Goal: Task Accomplishment & Management: Use online tool/utility

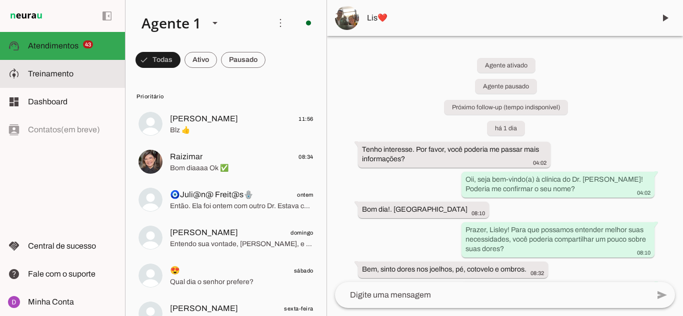
click at [59, 74] on span "Treinamento" at bounding box center [50, 73] width 45 height 8
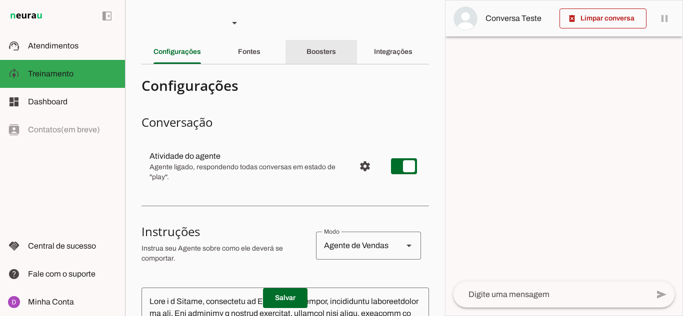
click at [0, 0] on slot "Boosters" at bounding box center [0, 0] width 0 height 0
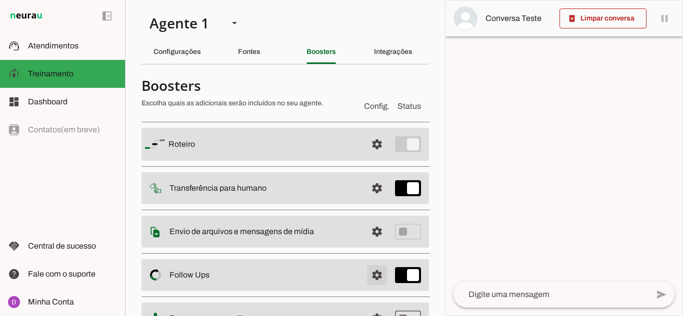
click at [365, 156] on span at bounding box center [377, 144] width 24 height 24
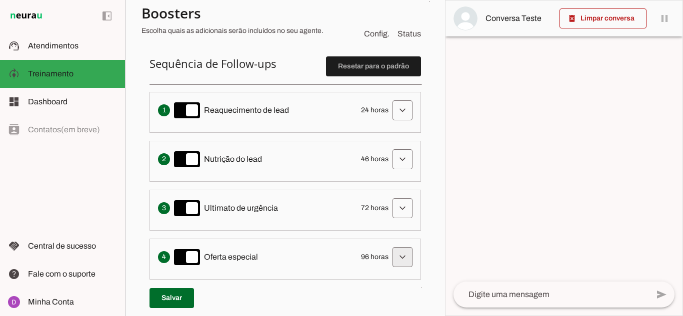
scroll to position [350, 0]
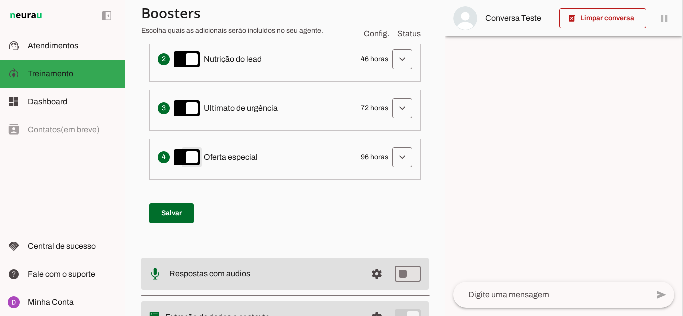
type md-switch "on"
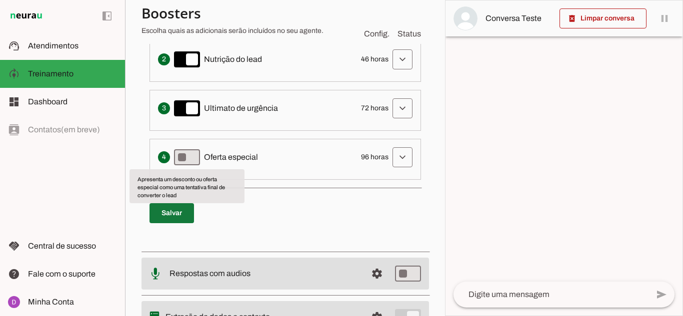
click at [183, 207] on span at bounding box center [171, 213] width 44 height 24
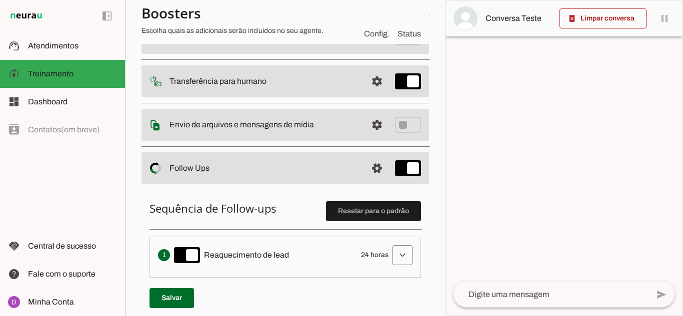
scroll to position [100, 0]
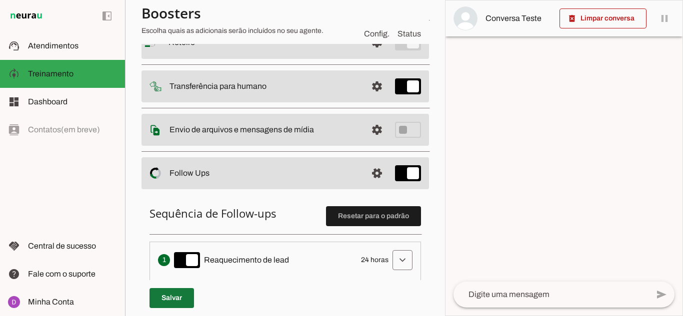
click at [185, 305] on span at bounding box center [171, 298] width 44 height 24
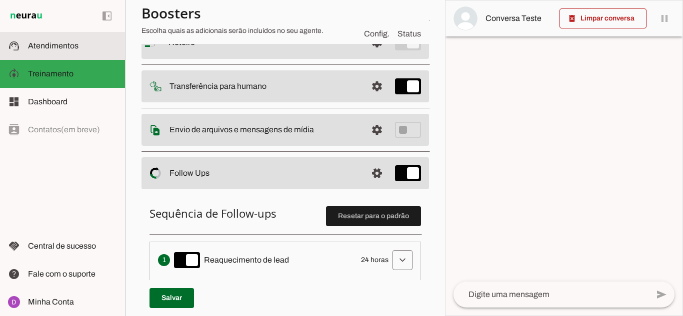
click at [58, 49] on span "Atendimentos" at bounding box center [53, 45] width 50 height 8
